Goal: Information Seeking & Learning: Check status

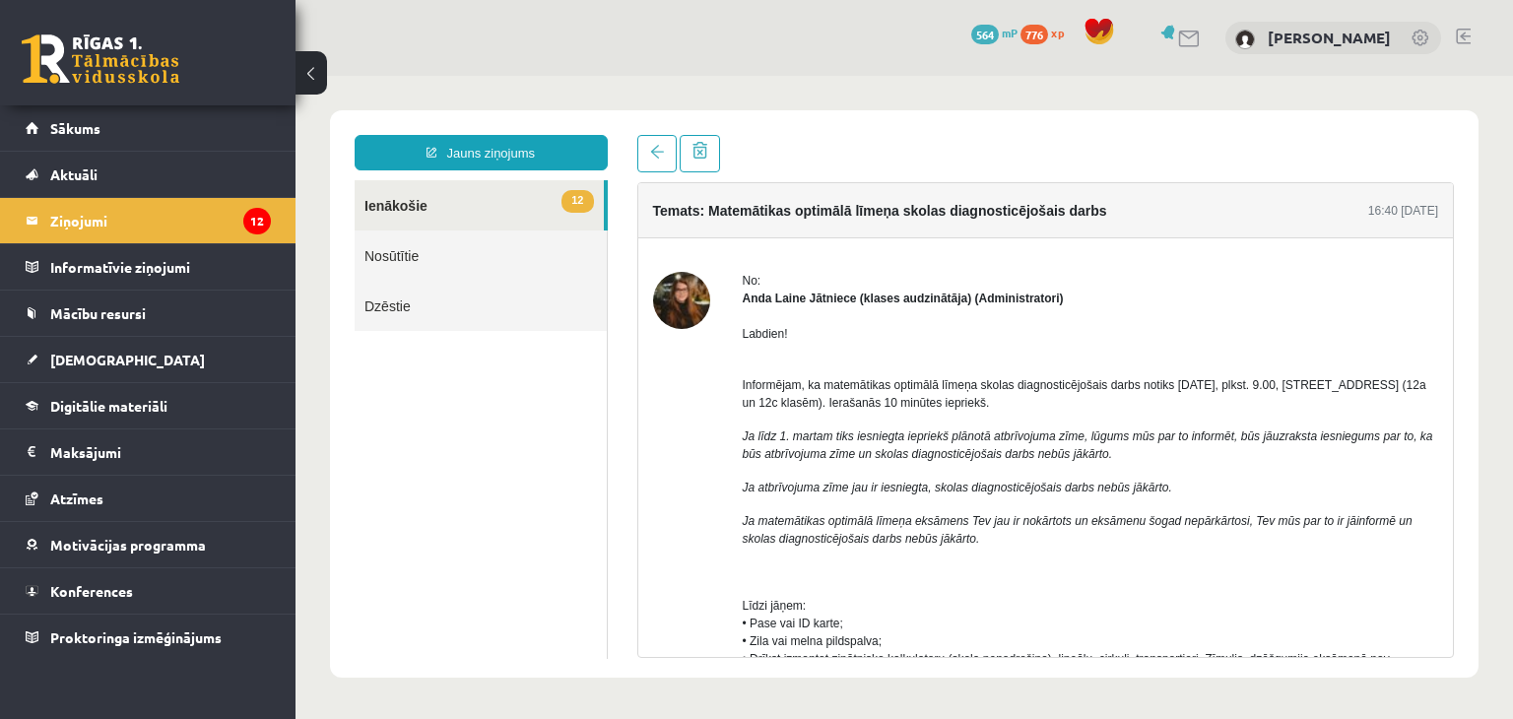
scroll to position [439, 0]
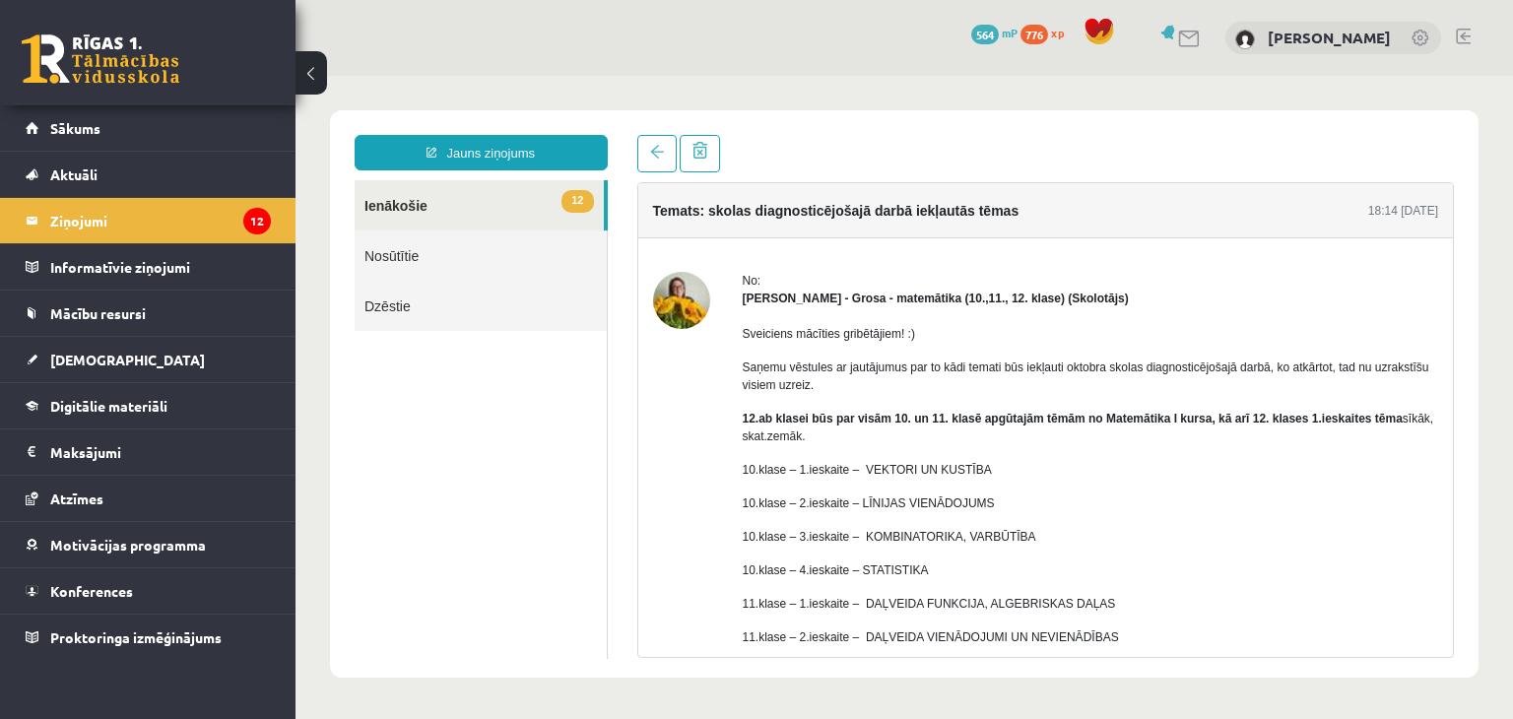
scroll to position [241, 0]
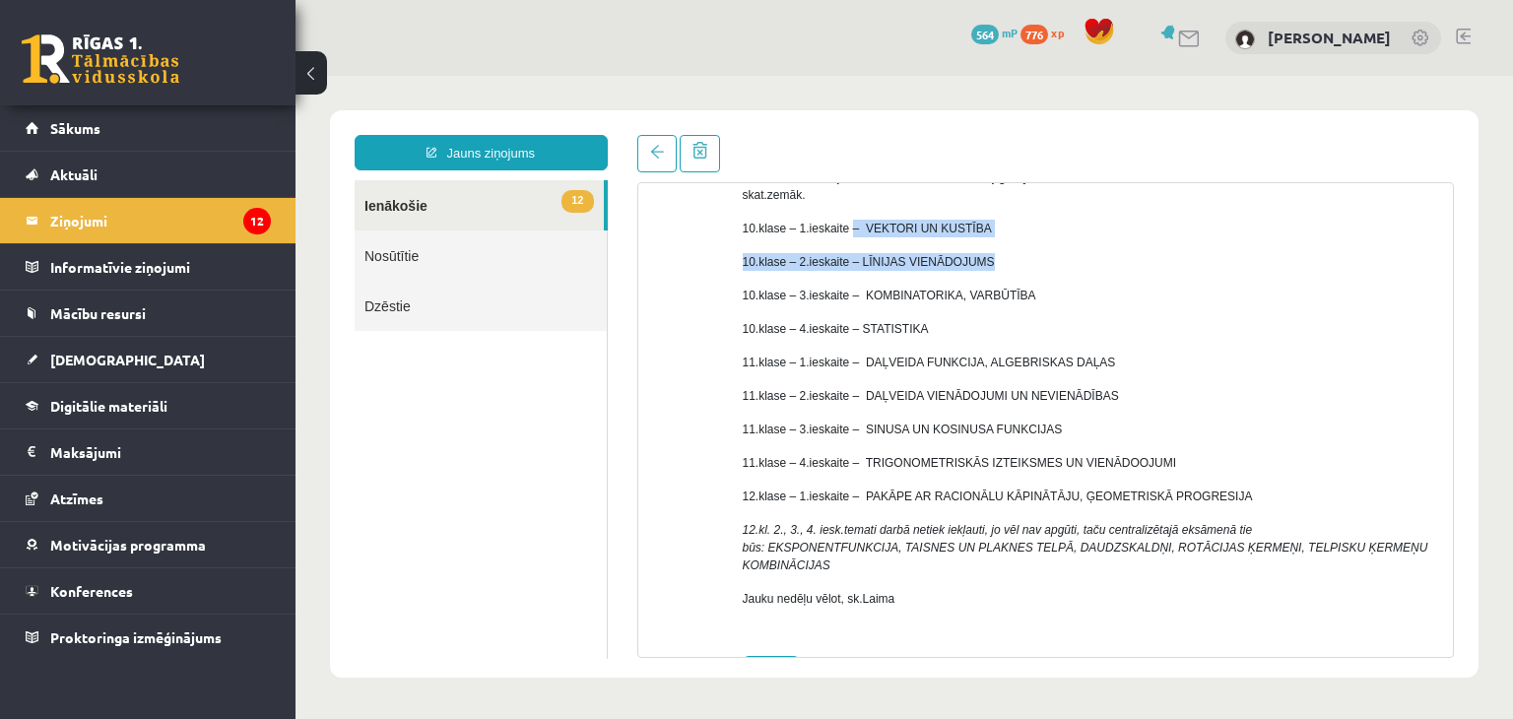
drag, startPoint x: 848, startPoint y: 226, endPoint x: 1016, endPoint y: 261, distance: 171.2
click at [1016, 261] on div "Sveiciens mācīties gribētājiem! :) Saņemu vēstules ar jautājumus par to kādi te…" at bounding box center [1091, 353] width 697 height 575
click at [1016, 261] on p "10.klase – 2.ieskaite – LĪNIJAS VIENĀDOJUMS" at bounding box center [1091, 262] width 697 height 18
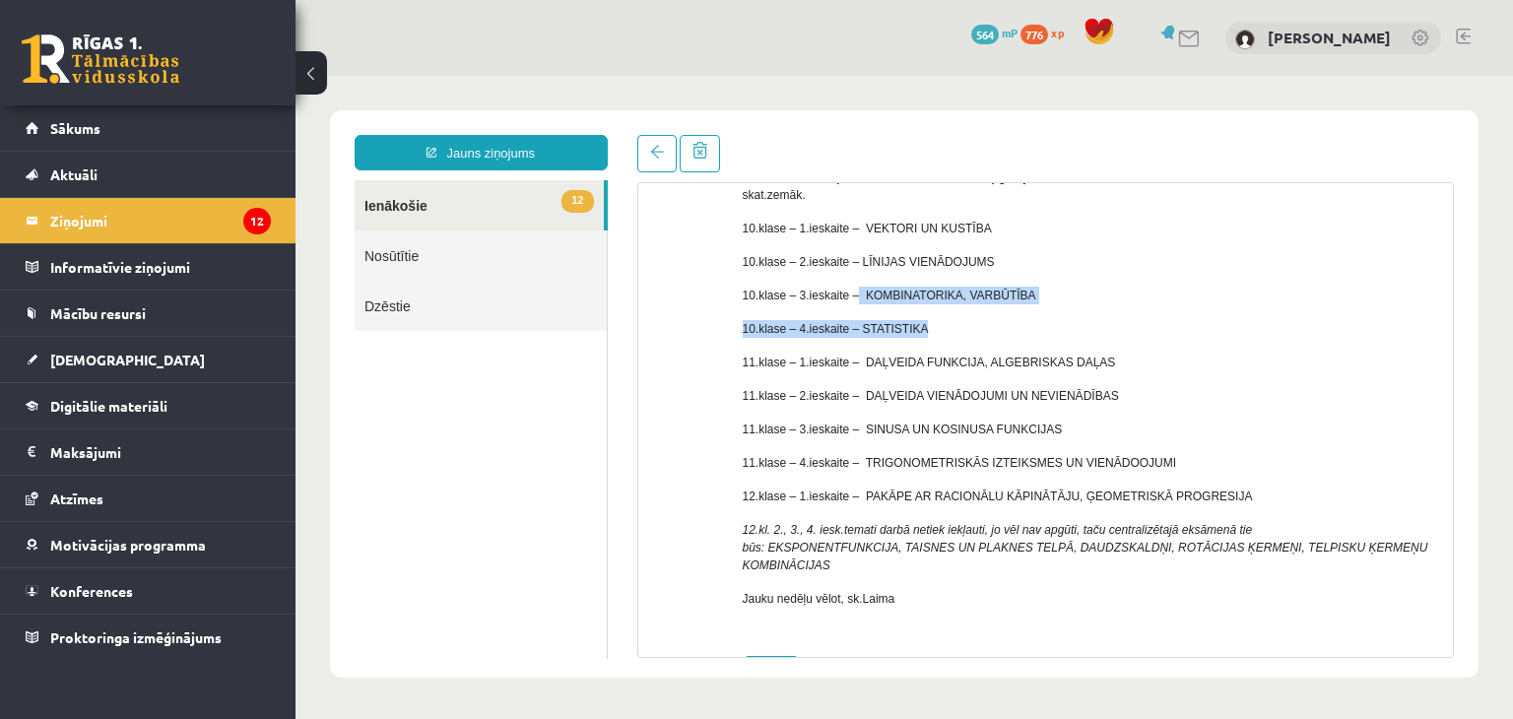
drag, startPoint x: 854, startPoint y: 297, endPoint x: 962, endPoint y: 321, distance: 110.2
click at [962, 321] on div "Sveiciens mācīties gribētājiem! :) Saņemu vēstules ar jautājumus par to kādi te…" at bounding box center [1091, 353] width 697 height 575
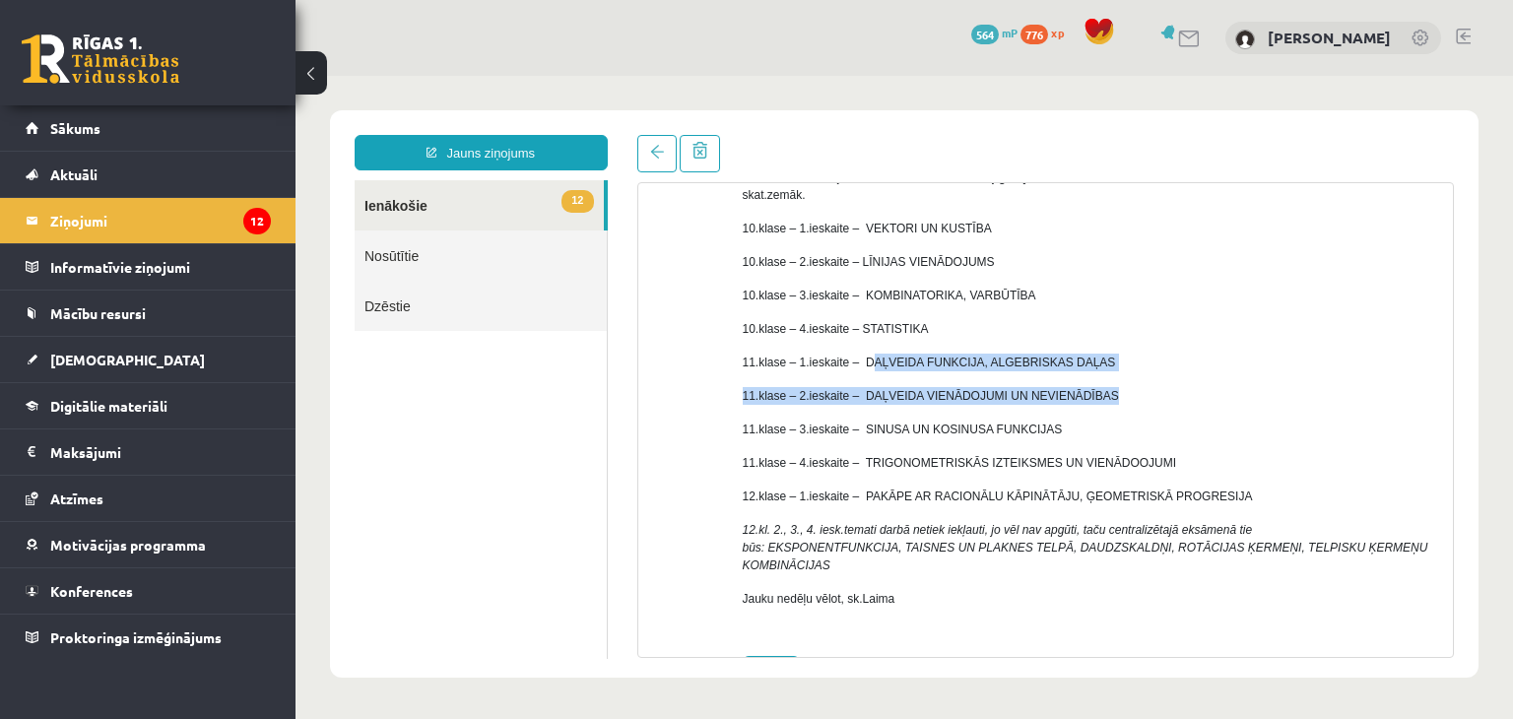
drag, startPoint x: 865, startPoint y: 361, endPoint x: 1141, endPoint y: 373, distance: 276.2
click at [1141, 373] on div "Sveiciens mācīties gribētājiem! :) Saņemu vēstules ar jautājumus par to kādi te…" at bounding box center [1091, 353] width 697 height 575
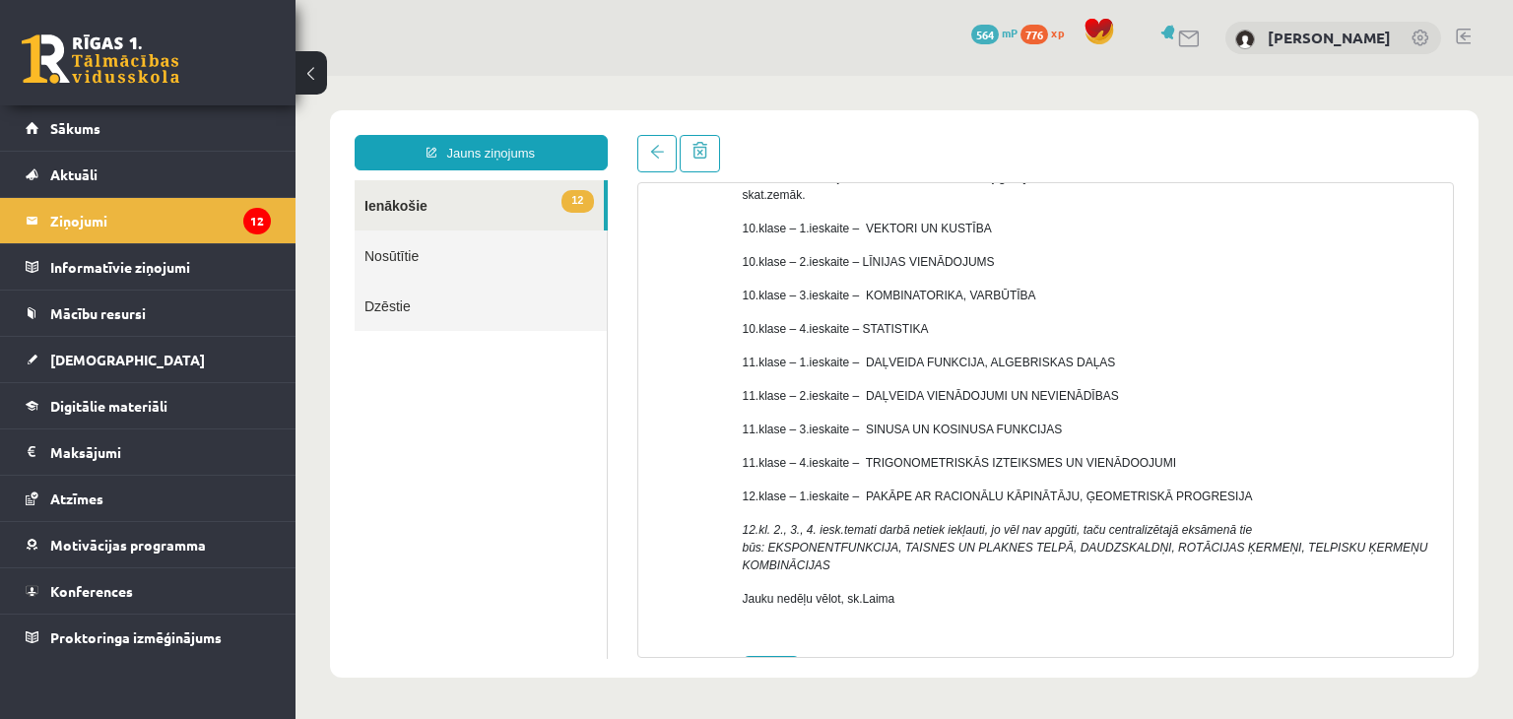
click at [1153, 474] on div "Sveiciens mācīties gribētājiem! :) Saņemu vēstules ar jautājumus par to kādi te…" at bounding box center [1091, 353] width 697 height 575
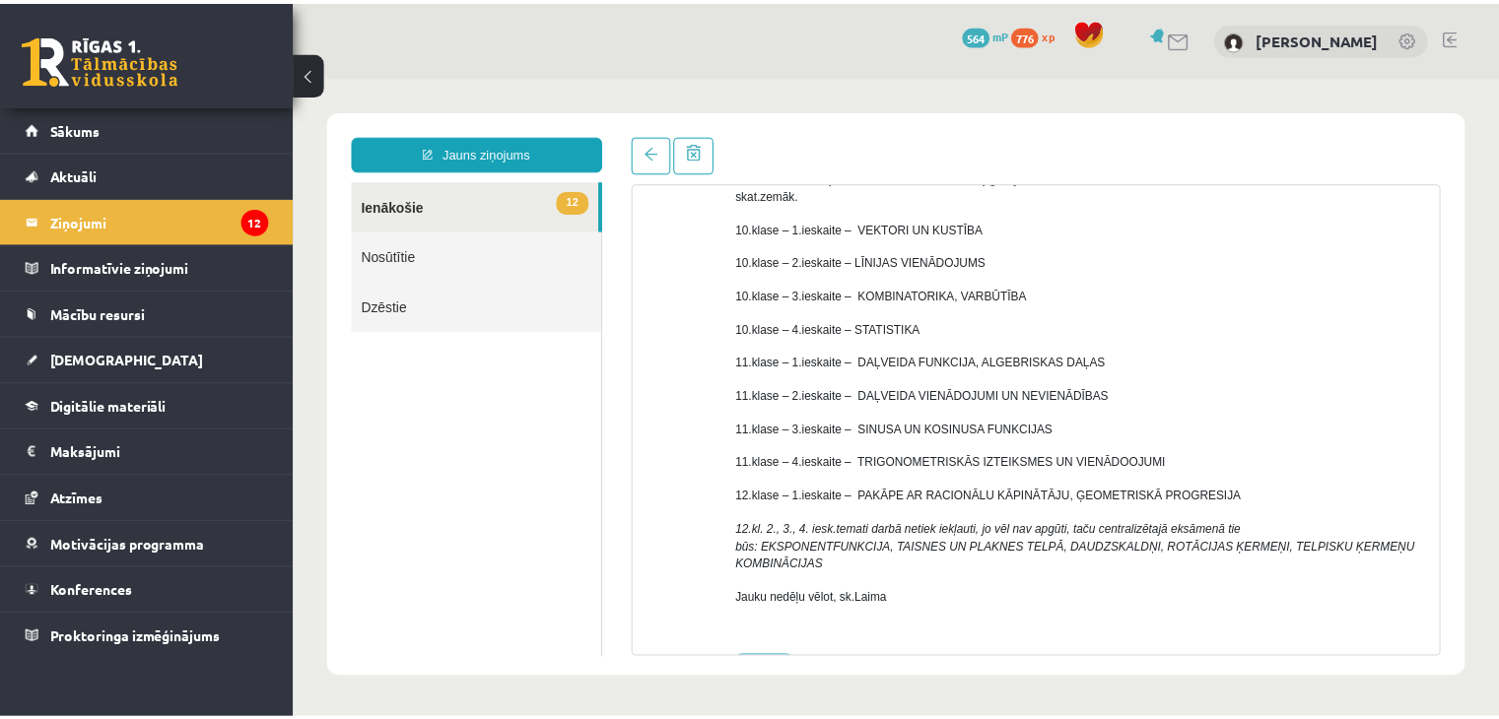
scroll to position [103, 0]
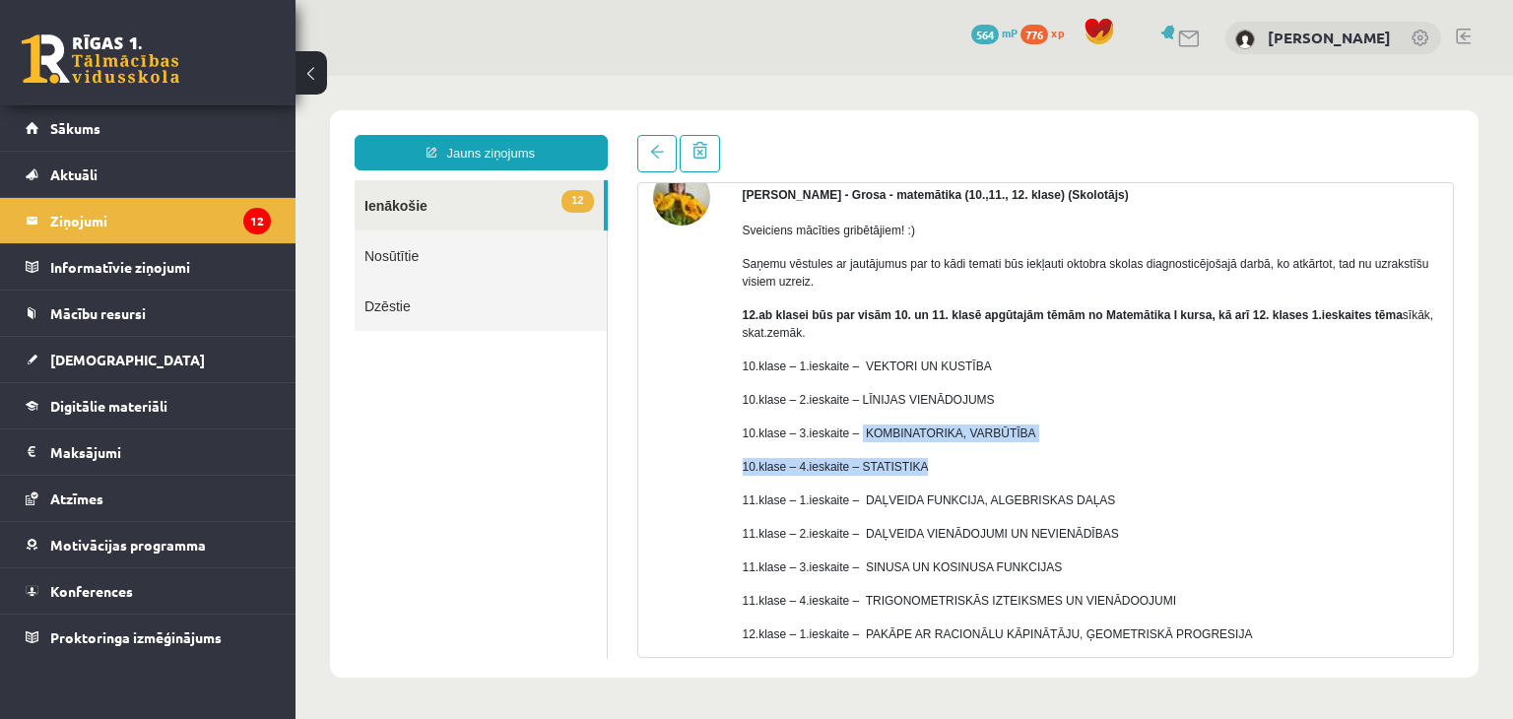
drag, startPoint x: 855, startPoint y: 429, endPoint x: 973, endPoint y: 470, distance: 125.3
click at [973, 470] on div "Sveiciens mācīties gribētājiem! :) Saņemu vēstules ar jautājumus par to kādi te…" at bounding box center [1091, 491] width 697 height 575
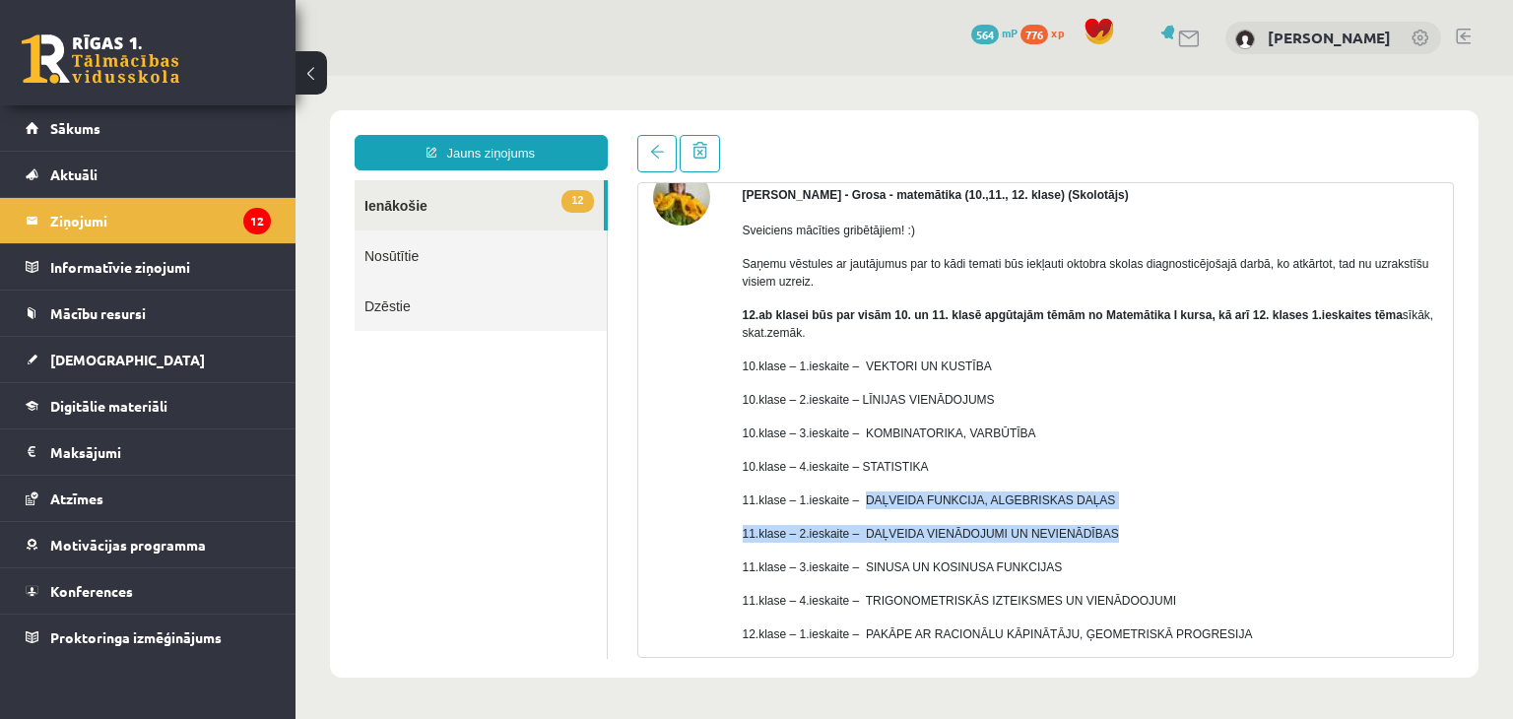
drag, startPoint x: 859, startPoint y: 500, endPoint x: 1149, endPoint y: 510, distance: 289.9
click at [1149, 510] on div "Sveiciens mācīties gribētājiem! :) Saņemu vēstules ar jautājumus par to kādi te…" at bounding box center [1091, 491] width 697 height 575
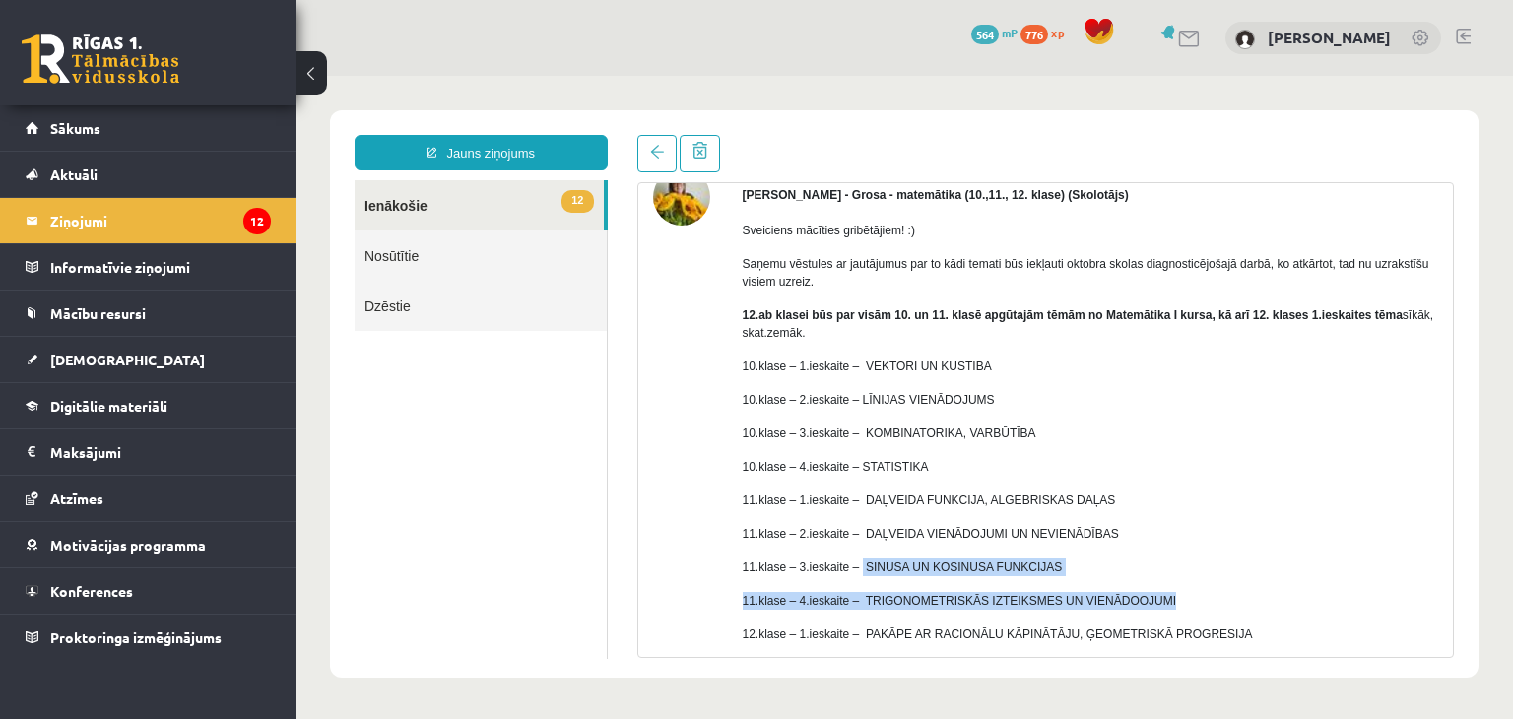
drag, startPoint x: 855, startPoint y: 562, endPoint x: 1164, endPoint y: 600, distance: 310.8
click at [1164, 600] on div "Sveiciens mācīties gribētājiem! :) Saņemu vēstules ar jautājumus par to kādi te…" at bounding box center [1091, 491] width 697 height 575
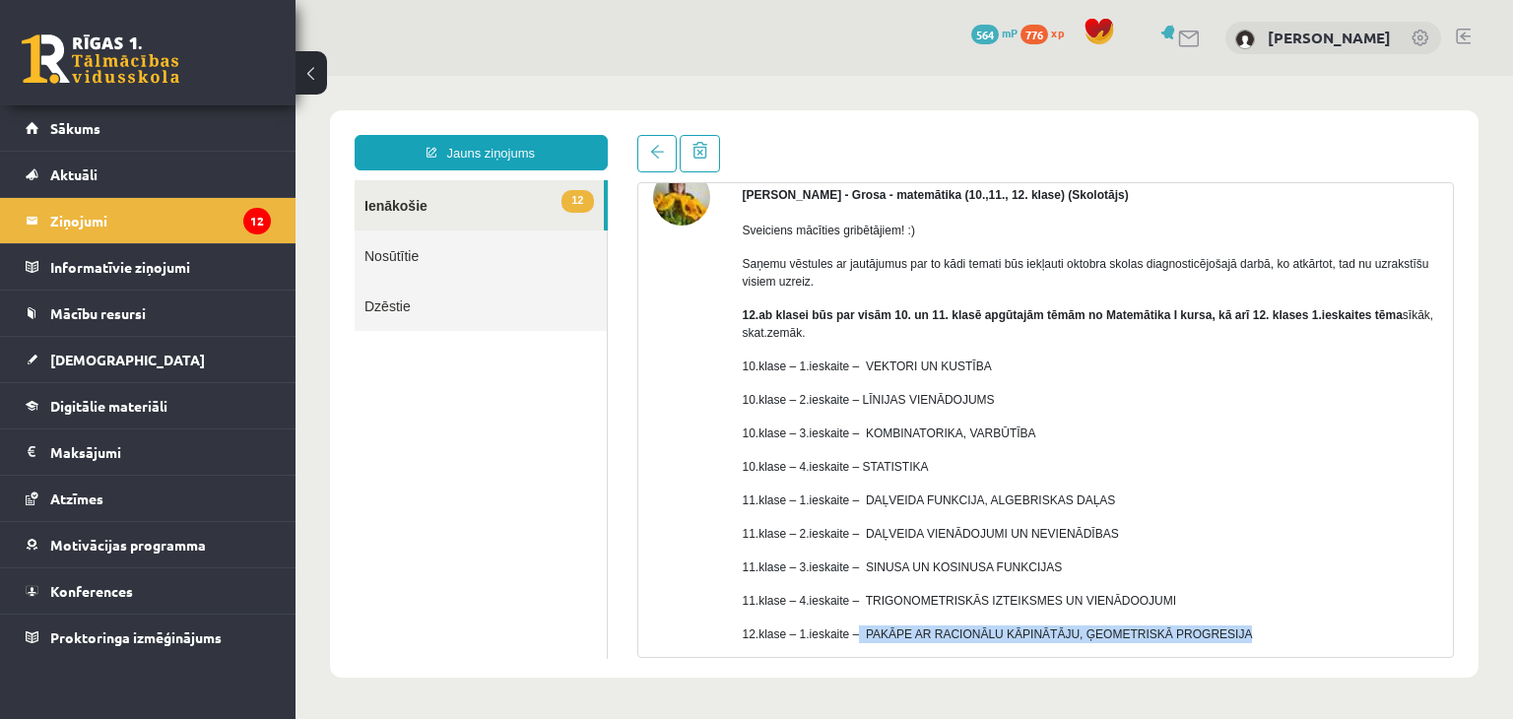
drag, startPoint x: 854, startPoint y: 632, endPoint x: 1234, endPoint y: 616, distance: 379.7
click at [1234, 616] on div "Sveiciens mācīties gribētājiem! :) Saņemu vēstules ar jautājumus par to kādi te…" at bounding box center [1091, 491] width 697 height 575
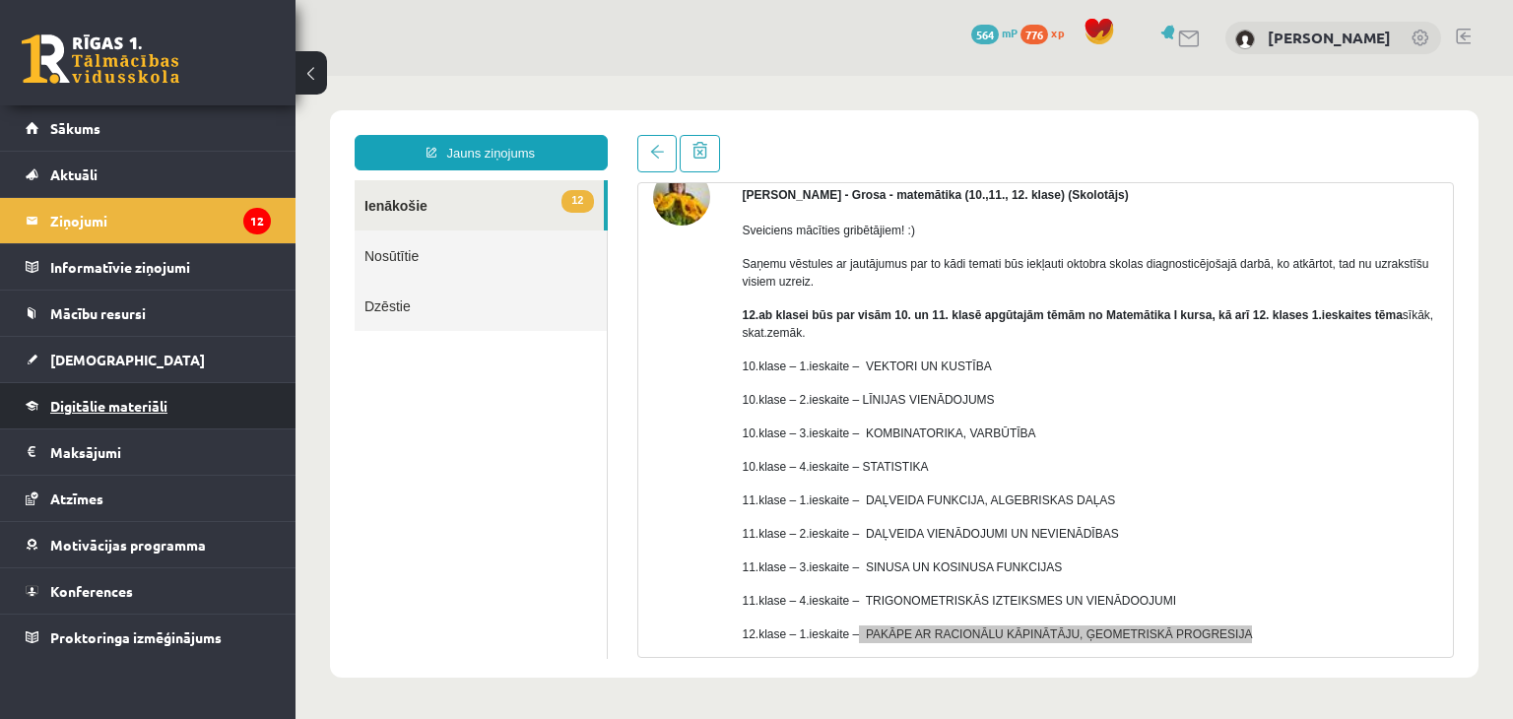
click at [138, 415] on link "Digitālie materiāli" at bounding box center [148, 405] width 245 height 45
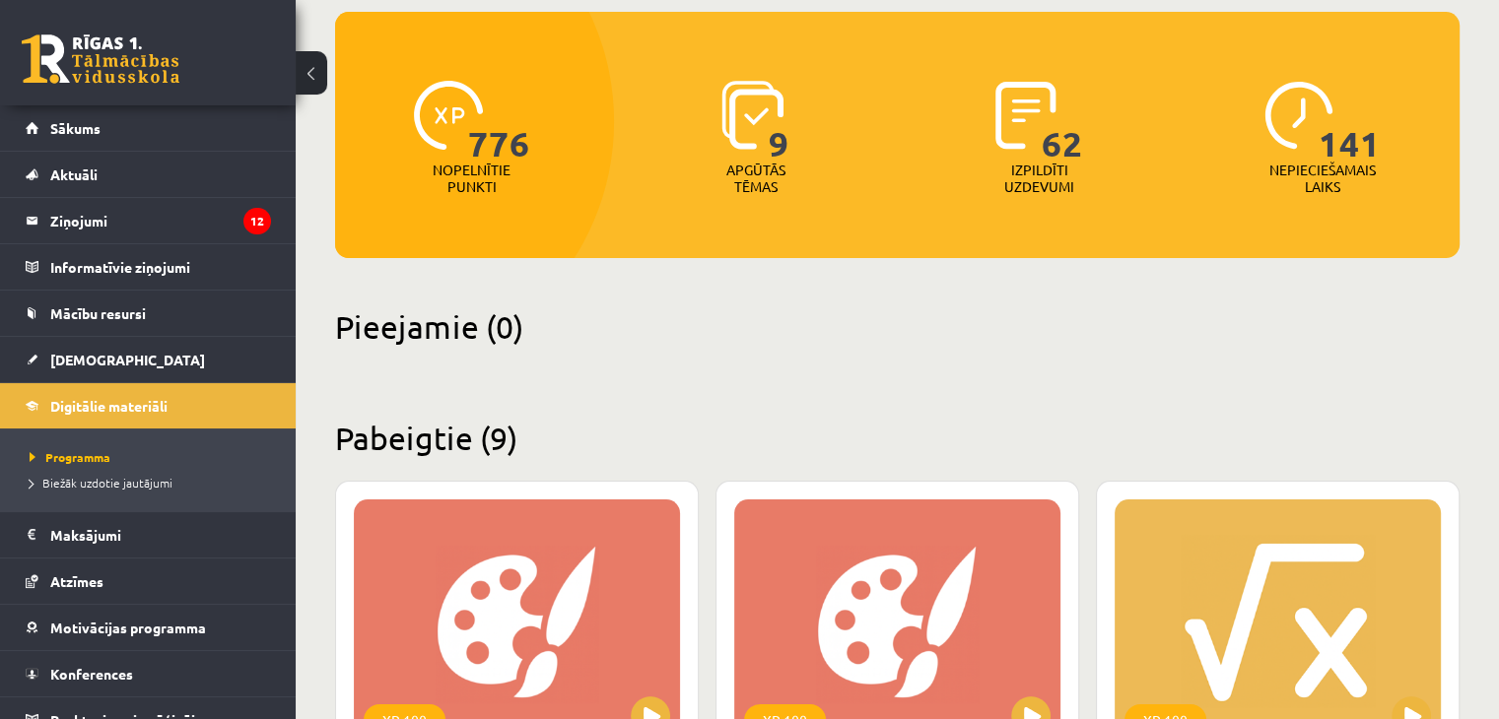
scroll to position [193, 0]
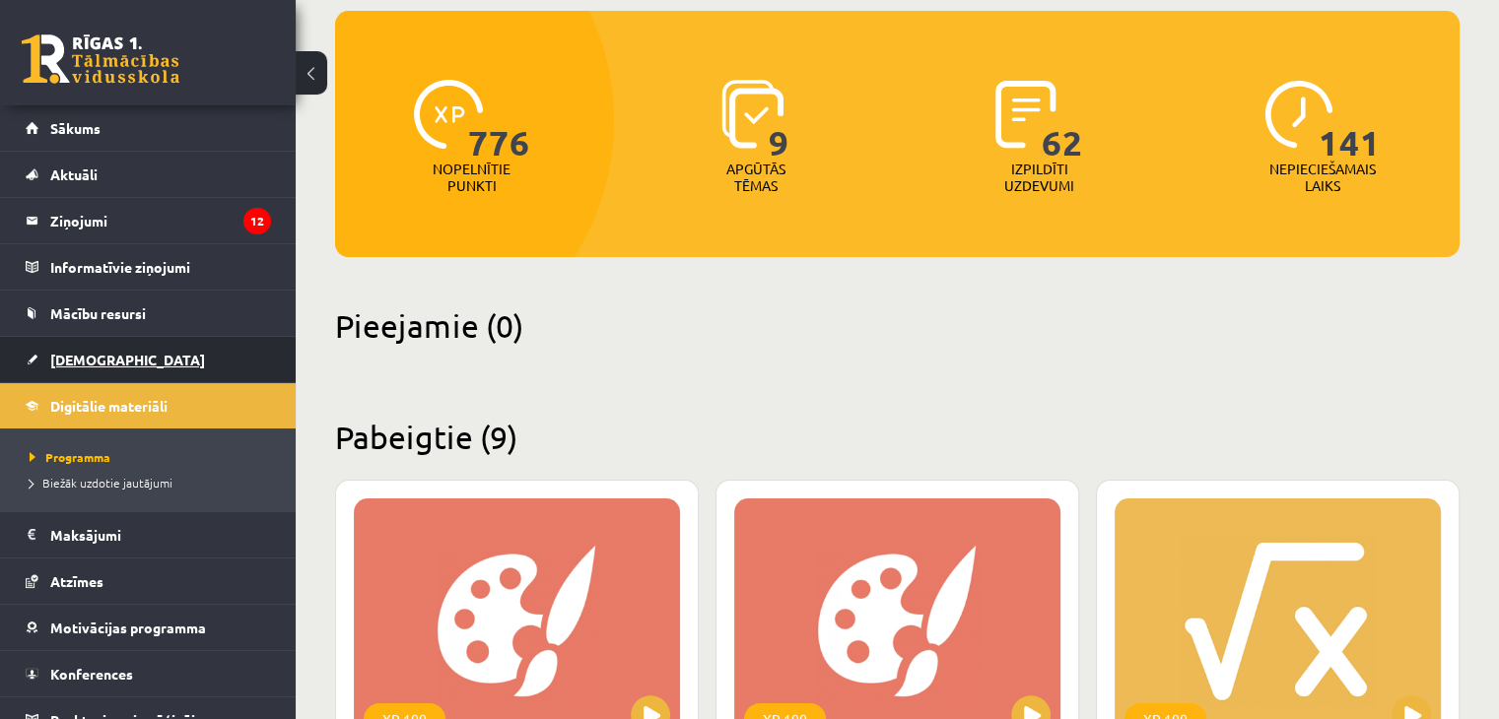
click at [83, 360] on span "[DEMOGRAPHIC_DATA]" at bounding box center [127, 360] width 155 height 18
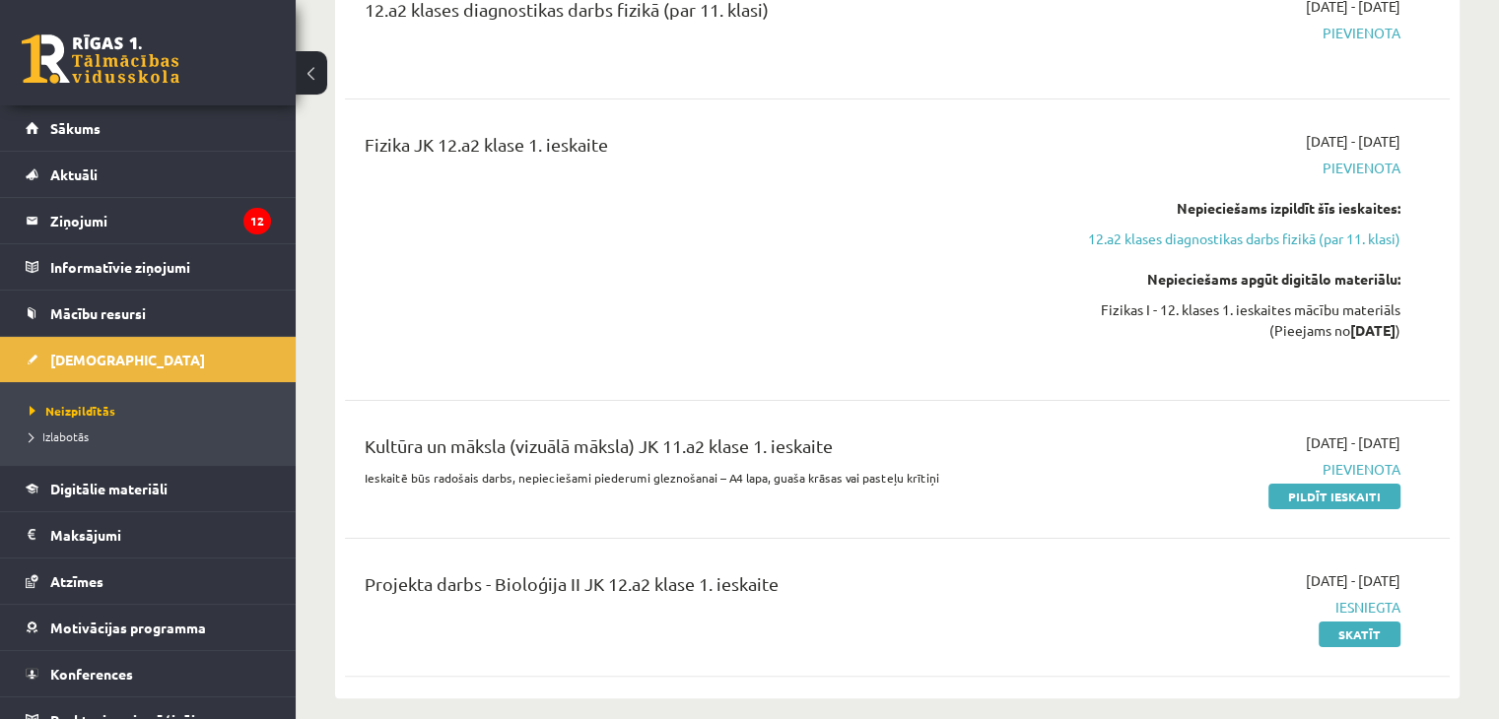
scroll to position [101, 0]
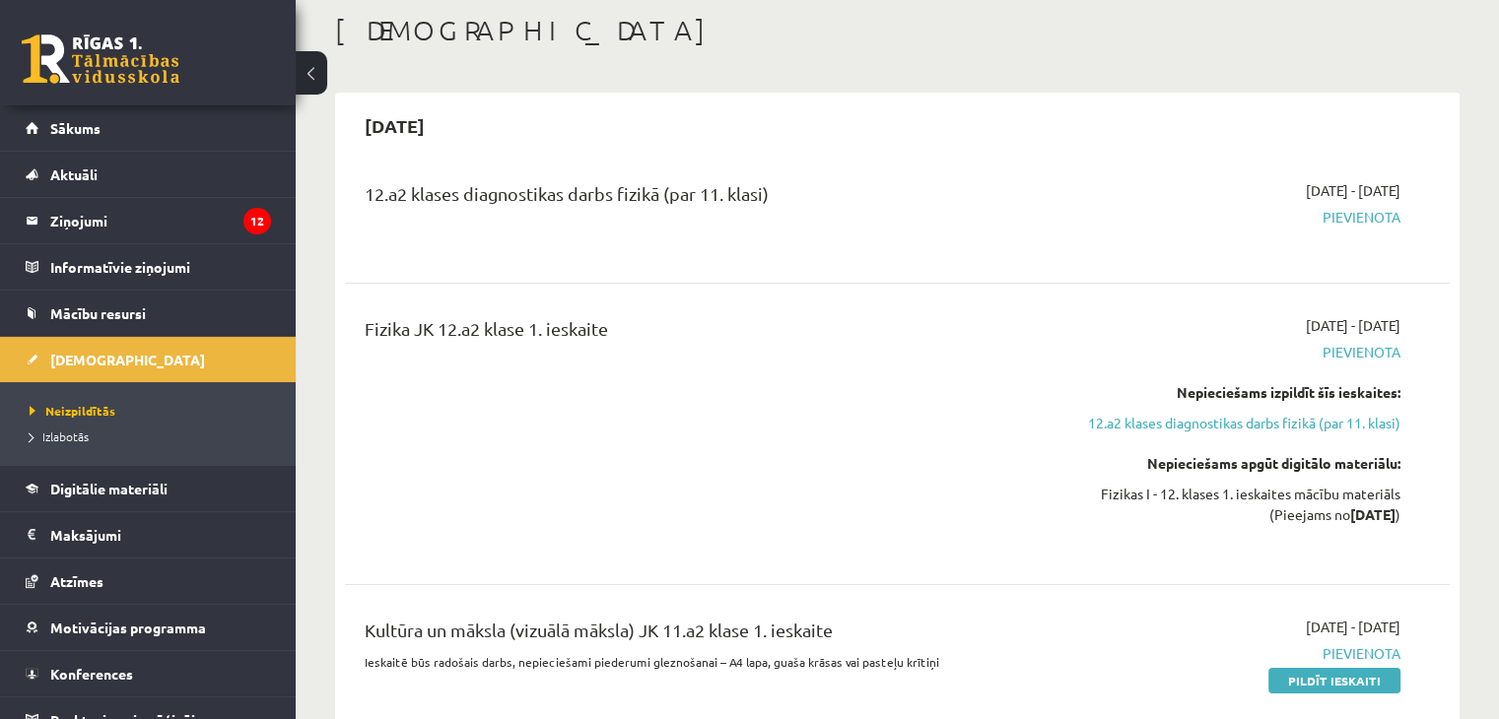
drag, startPoint x: 1234, startPoint y: 329, endPoint x: 1460, endPoint y: 302, distance: 228.3
drag, startPoint x: 1227, startPoint y: 187, endPoint x: 1512, endPoint y: 236, distance: 290.0
click at [1499, 236] on html "1 Dāvanas 564 mP 776 xp [PERSON_NAME] Sākums Aktuāli Kā mācīties eSKOLĀ Kontakt…" at bounding box center [749, 258] width 1499 height 719
drag, startPoint x: 1048, startPoint y: 501, endPoint x: 1298, endPoint y: 545, distance: 253.2
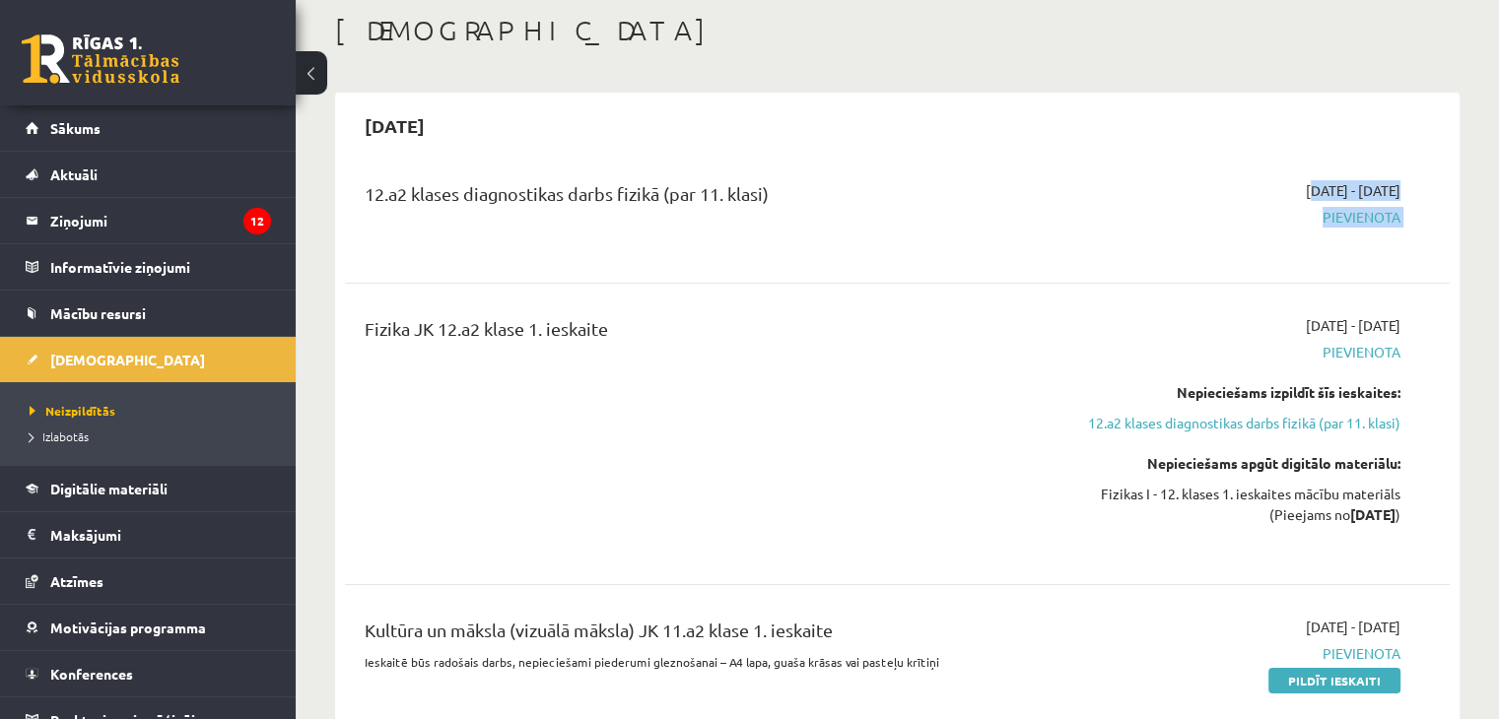
click at [1298, 545] on div "Fizika JK 12.a2 klase 1. ieskaite [DATE] - [DATE] [GEOGRAPHIC_DATA] Nepieciešam…" at bounding box center [882, 433] width 1065 height 237
click at [1011, 478] on div "Fizika JK 12.a2 klase 1. ieskaite" at bounding box center [705, 433] width 710 height 237
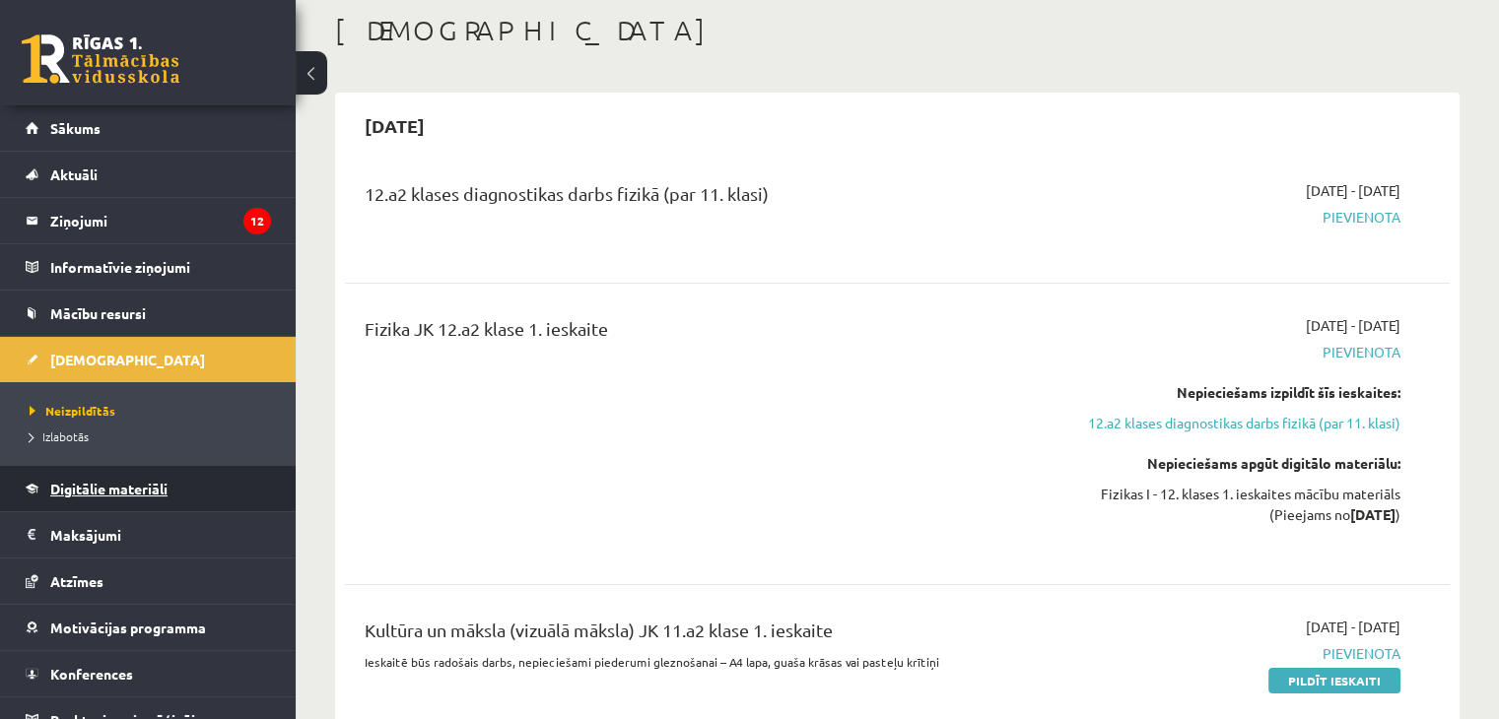
click at [71, 493] on span "Digitālie materiāli" at bounding box center [108, 489] width 117 height 18
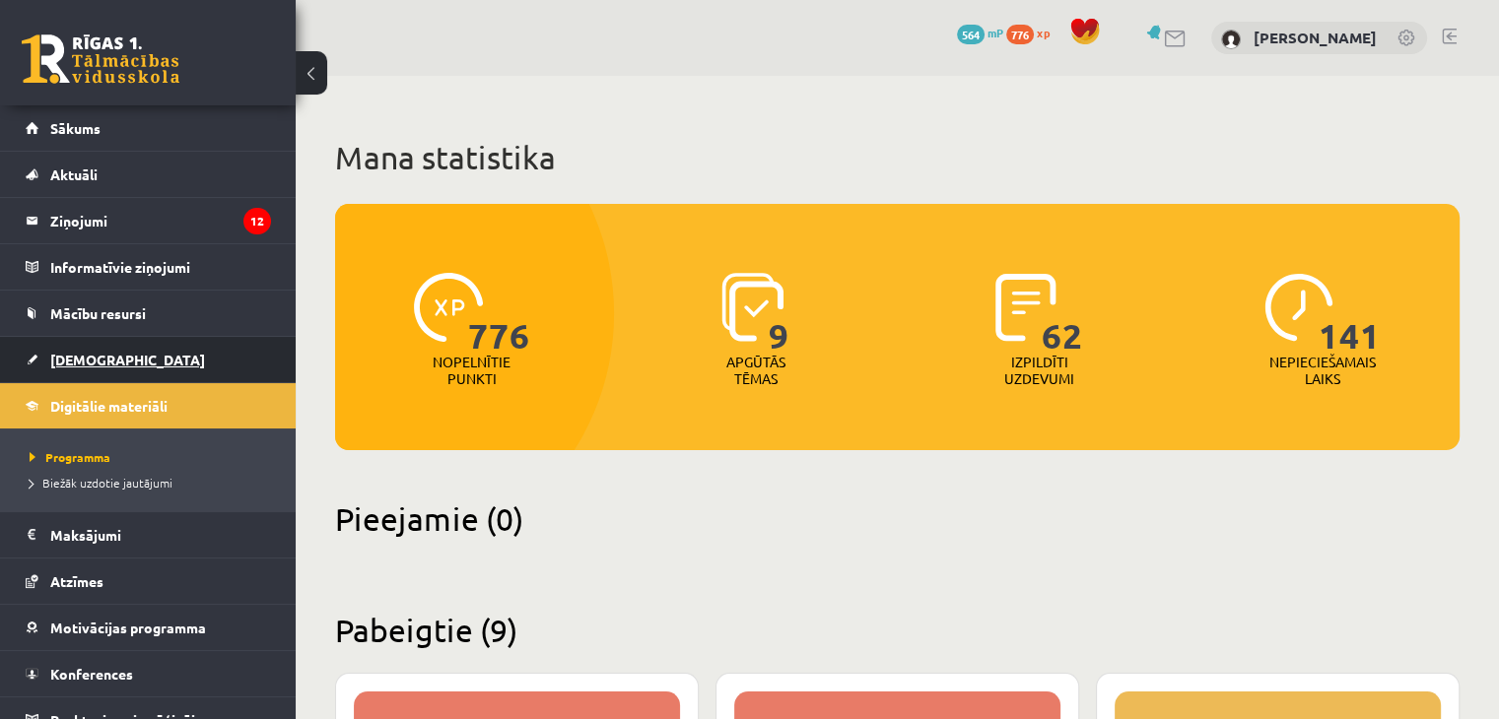
click at [48, 364] on link "[DEMOGRAPHIC_DATA]" at bounding box center [148, 359] width 245 height 45
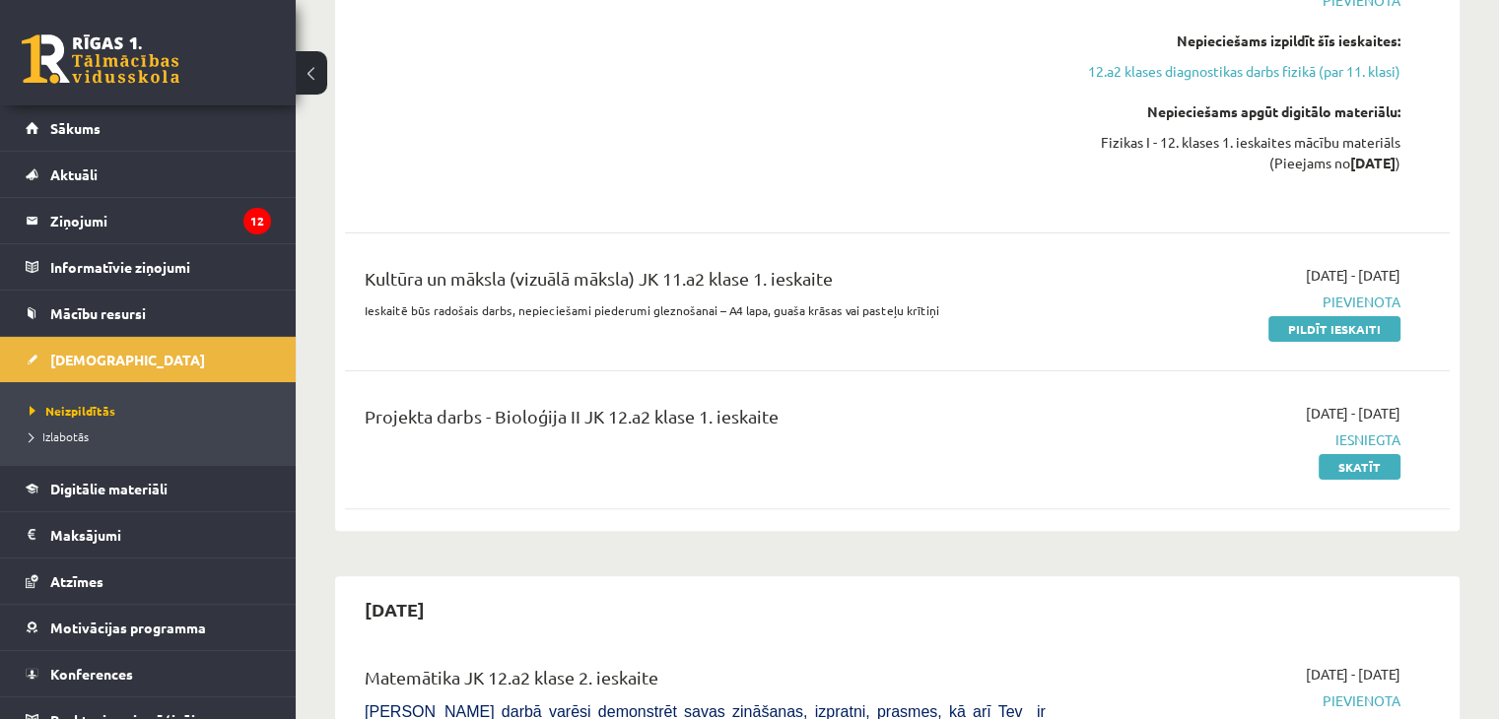
scroll to position [449, 0]
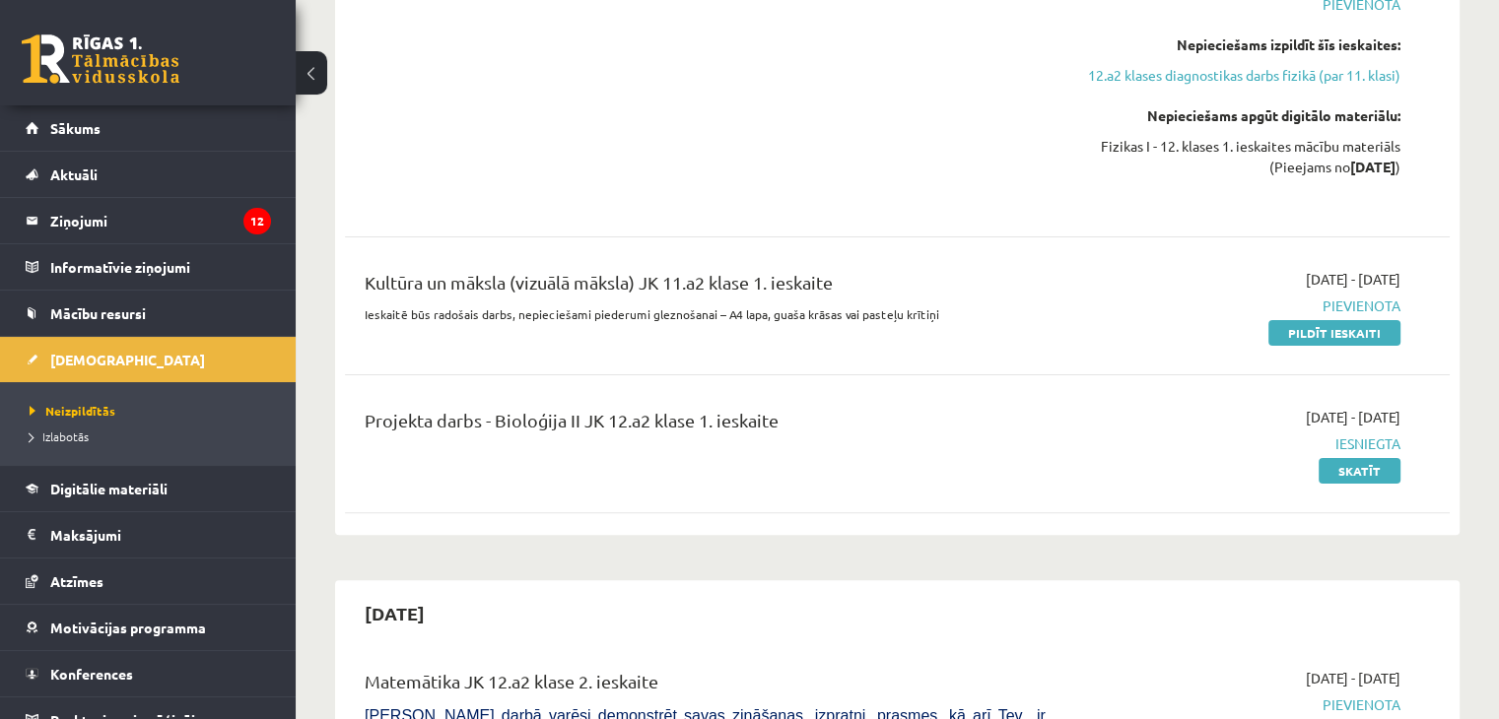
drag, startPoint x: 793, startPoint y: 427, endPoint x: 374, endPoint y: 471, distance: 421.1
click at [374, 471] on div "Projekta darbs - Bioloģija II JK 12.a2 klase 1. ieskaite" at bounding box center [705, 444] width 710 height 74
click at [664, 496] on div "Projekta darbs - Bioloģija II JK 12.a2 klase 1. ieskaite [DATE] - [DATE] Iesnie…" at bounding box center [897, 443] width 1105 height 113
drag, startPoint x: 900, startPoint y: 293, endPoint x: 358, endPoint y: 387, distance: 550.1
click at [358, 387] on div "12.a2 klases diagnostikas darbs fizikā (par 11. klasi) [DATE] - [DATE] [GEOGRAP…" at bounding box center [897, 169] width 1105 height 712
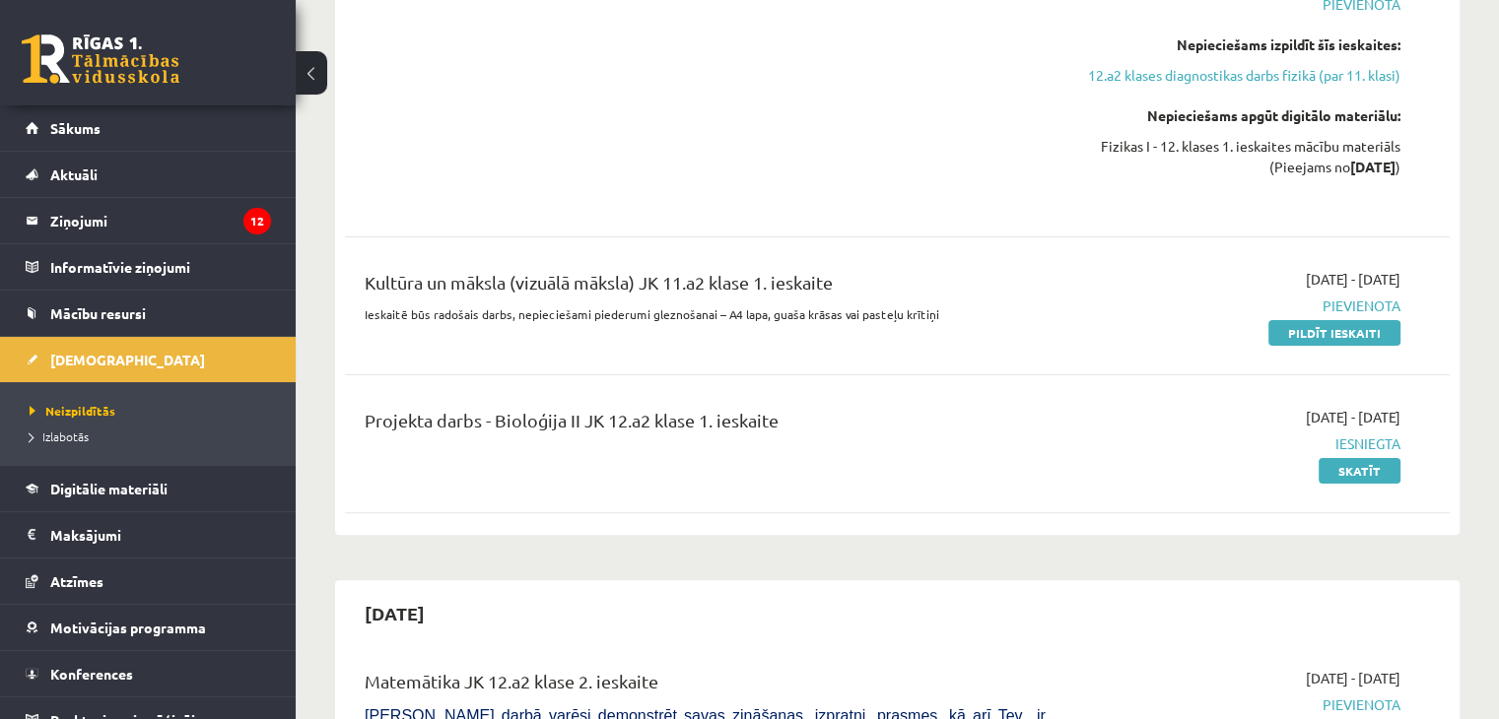
click at [1060, 349] on div "Kultūra un māksla (vizuālā māksla) JK 11.a2 klase 1. ieskaite Ieskaitē būs rado…" at bounding box center [897, 305] width 1105 height 113
click at [87, 215] on legend "Ziņojumi 12" at bounding box center [160, 220] width 221 height 45
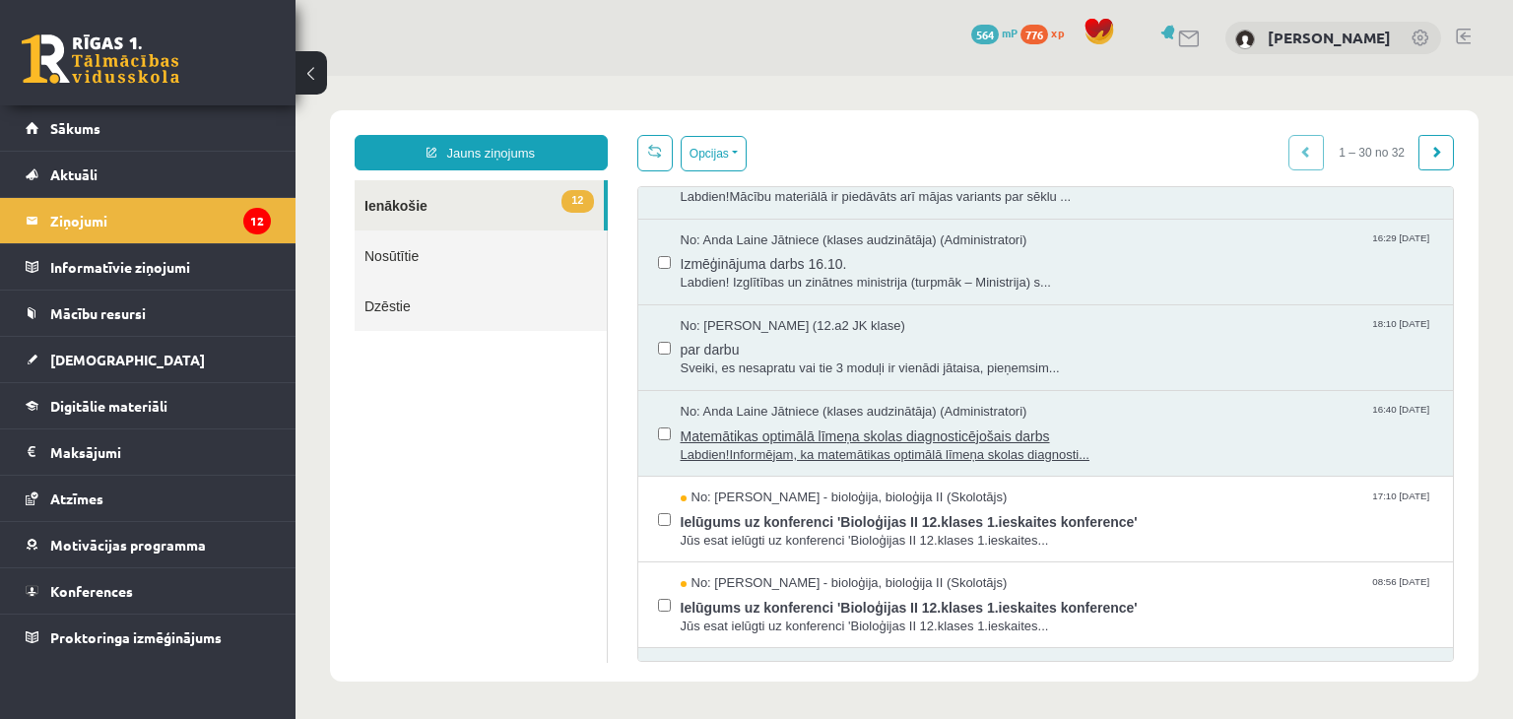
click at [725, 412] on span "No: Anda Laine Jātniece (klases audzinātāja) (Administratori)" at bounding box center [854, 412] width 347 height 19
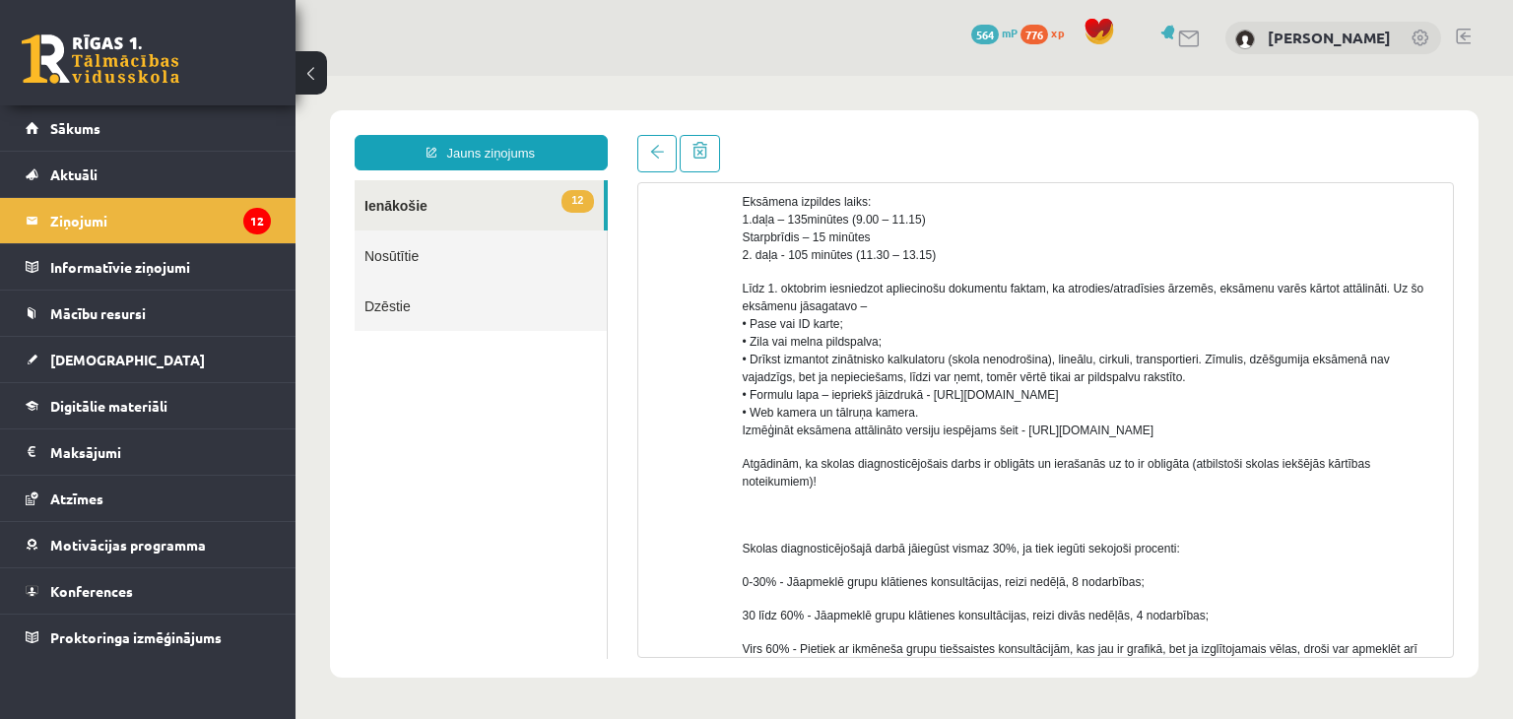
scroll to position [560, 0]
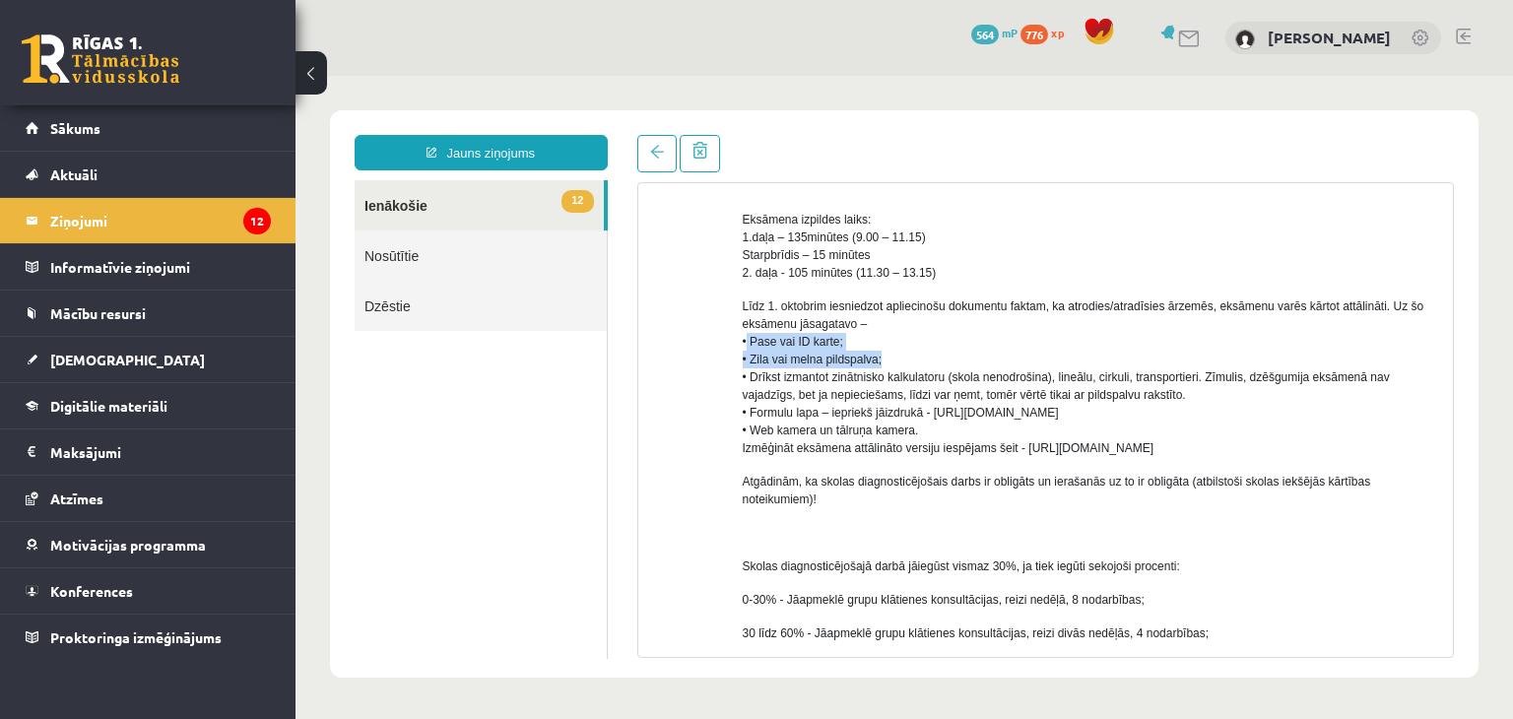
drag, startPoint x: 745, startPoint y: 348, endPoint x: 896, endPoint y: 356, distance: 151.0
click at [896, 356] on p "Līdz 1. oktobrim iesniedzot apliecinošu dokumentu faktam, ka atrodies/atradīsie…" at bounding box center [1091, 378] width 697 height 160
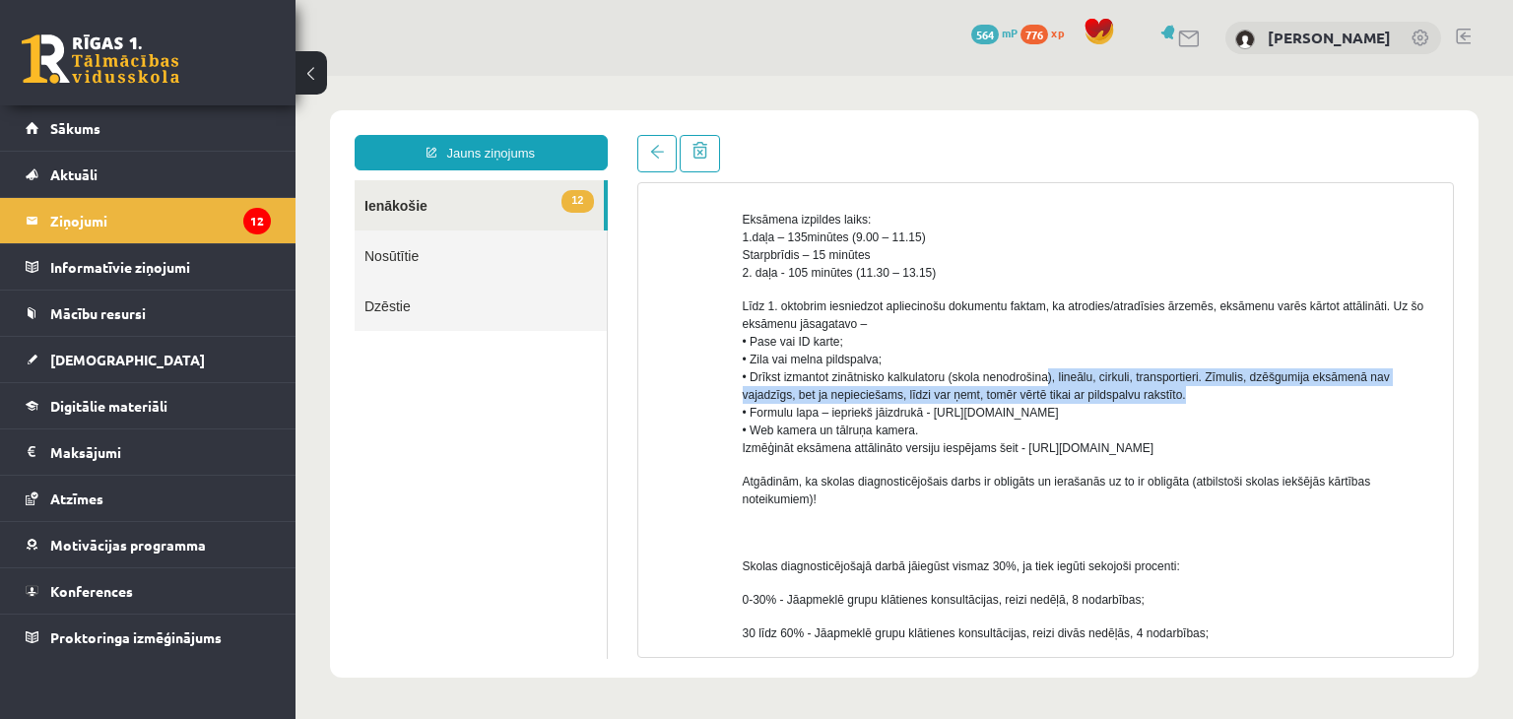
drag, startPoint x: 1047, startPoint y: 378, endPoint x: 1241, endPoint y: 386, distance: 194.3
click at [1241, 386] on p "Līdz 1. oktobrim iesniedzot apliecinošu dokumentu faktam, ka atrodies/atradīsie…" at bounding box center [1091, 378] width 697 height 160
